Goal: Task Accomplishment & Management: Manage account settings

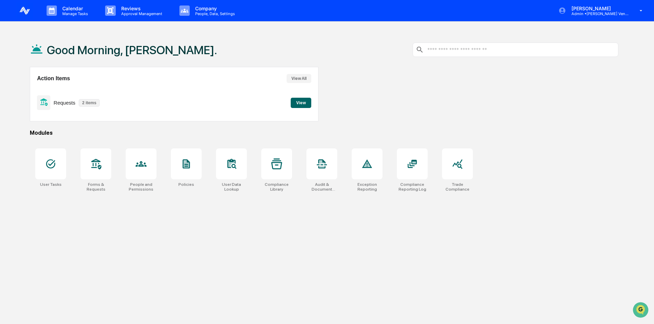
click at [303, 103] on button "View" at bounding box center [301, 103] width 21 height 10
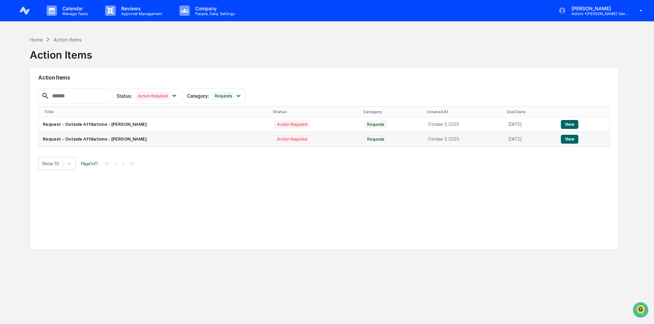
click at [573, 142] on button "View" at bounding box center [569, 139] width 17 height 9
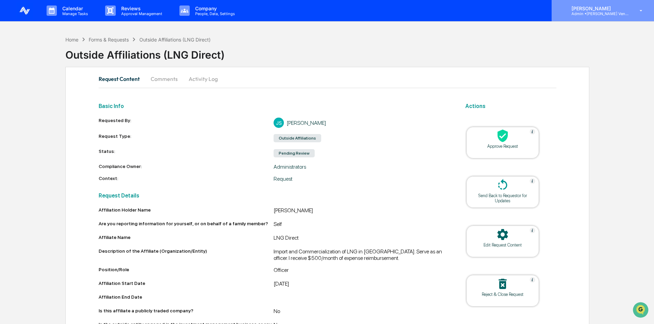
click at [610, 7] on p "[PERSON_NAME]" at bounding box center [598, 8] width 64 height 6
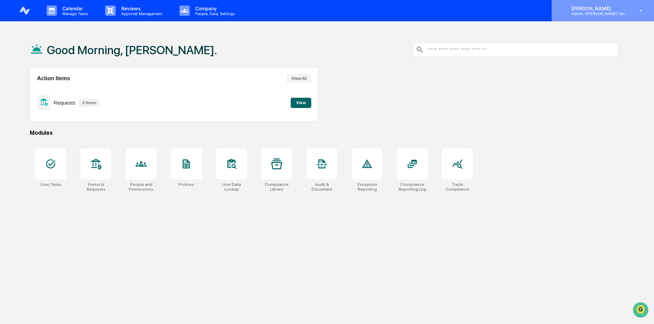
click at [615, 9] on p "[PERSON_NAME]" at bounding box center [598, 8] width 64 height 6
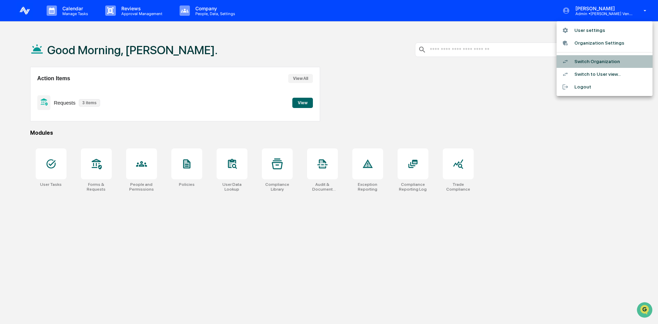
click at [606, 63] on li "Switch Organization" at bounding box center [604, 61] width 96 height 13
